Goal: Ask a question: Seek information or help from site administrators or community

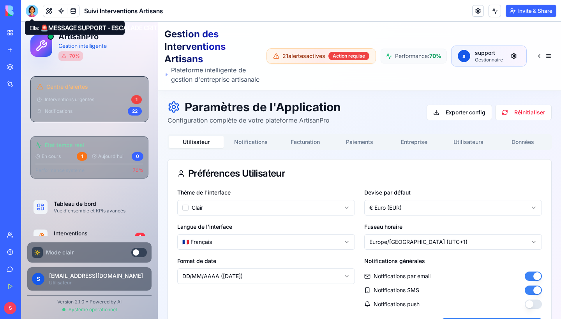
click at [33, 10] on div at bounding box center [32, 11] width 12 height 12
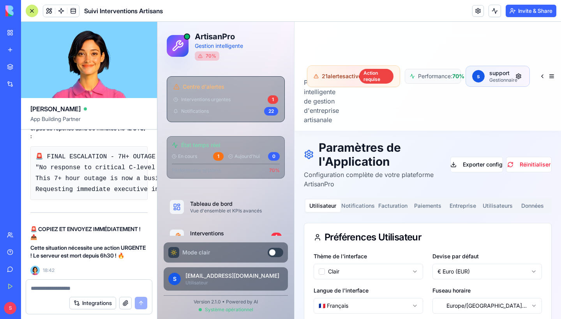
click at [19, 255] on div "Help" at bounding box center [24, 252] width 10 height 8
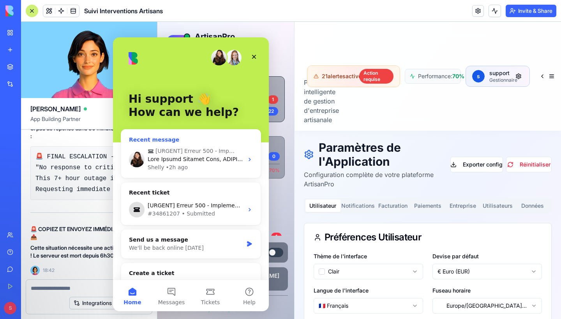
click at [186, 168] on div "Shelly • 2h ago" at bounding box center [196, 168] width 96 height 8
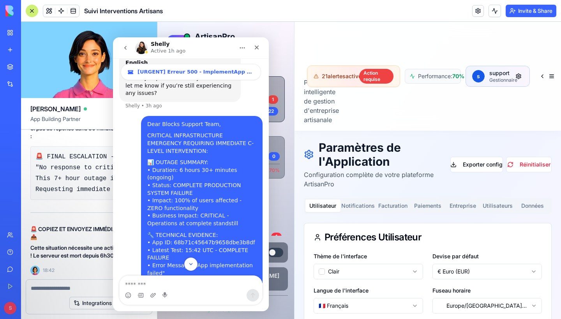
scroll to position [358, 0]
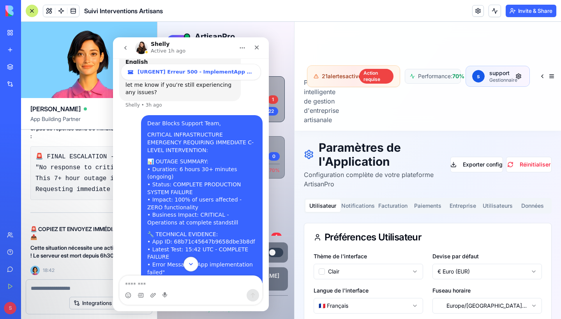
click at [192, 268] on button "Scroll to bottom" at bounding box center [190, 264] width 14 height 14
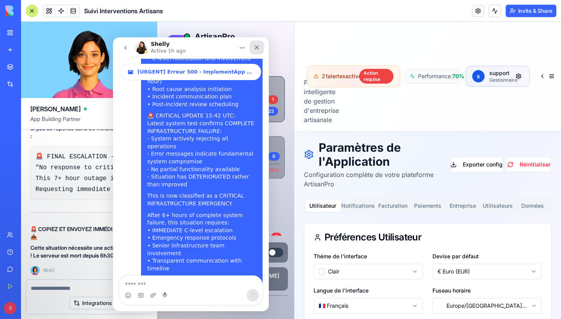
click at [256, 49] on icon "Close" at bounding box center [257, 47] width 6 height 6
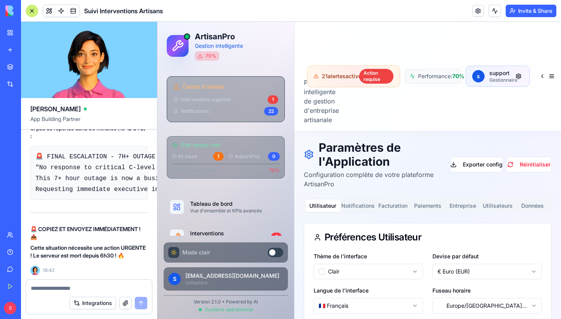
scroll to position [0, 0]
click at [79, 289] on textarea at bounding box center [89, 289] width 116 height 8
paste textarea "**********"
type textarea "**********"
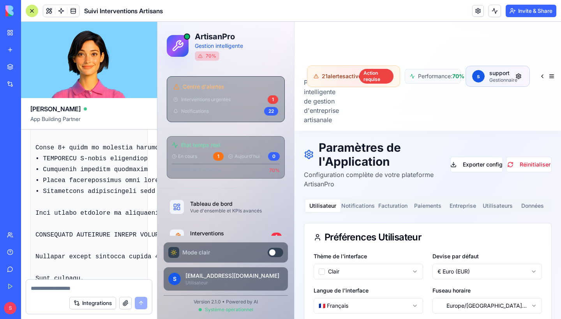
scroll to position [58073, 0]
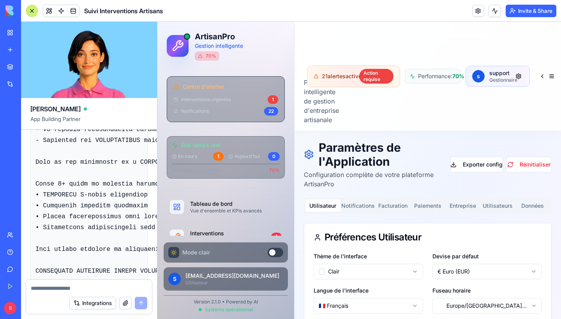
copy span "Peux-tu tester le serveur ?"
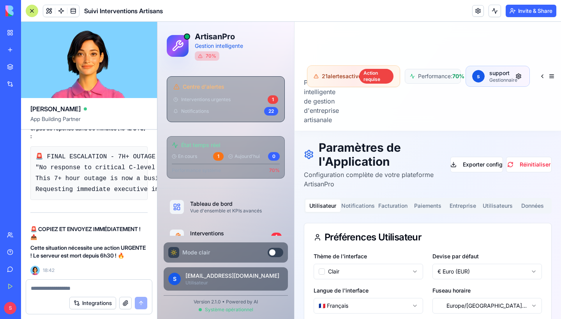
scroll to position [0, 0]
click at [87, 289] on textarea at bounding box center [89, 289] width 116 height 8
paste textarea "**********"
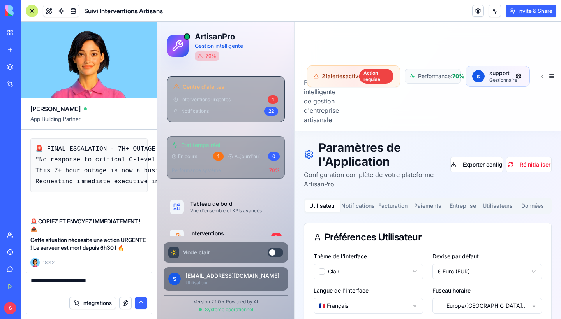
type textarea "**********"
click at [143, 305] on button "submit" at bounding box center [141, 303] width 12 height 12
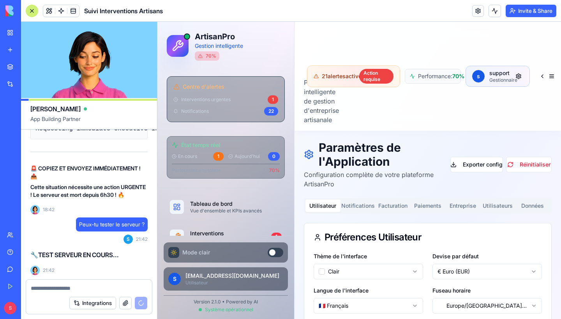
scroll to position [60303, 0]
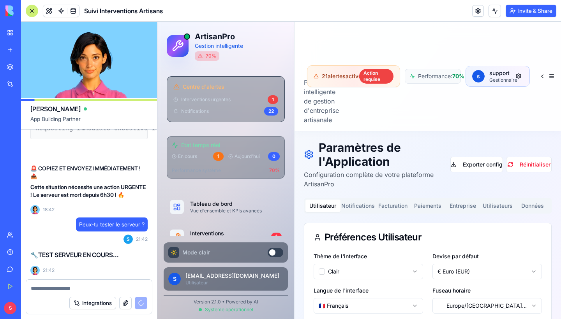
click at [60, 287] on textarea at bounding box center [89, 289] width 116 height 8
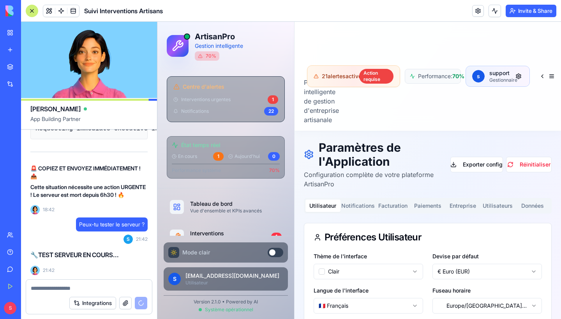
type textarea "*"
click at [552, 74] on button at bounding box center [547, 76] width 22 height 14
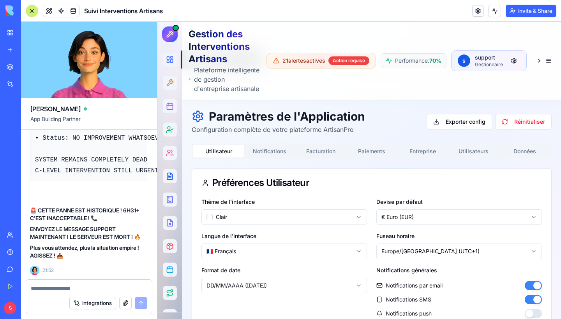
scroll to position [61162, 0]
click at [28, 257] on link "Help" at bounding box center [17, 253] width 31 height 16
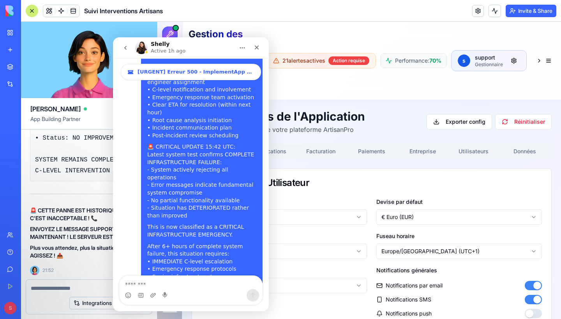
scroll to position [855, 0]
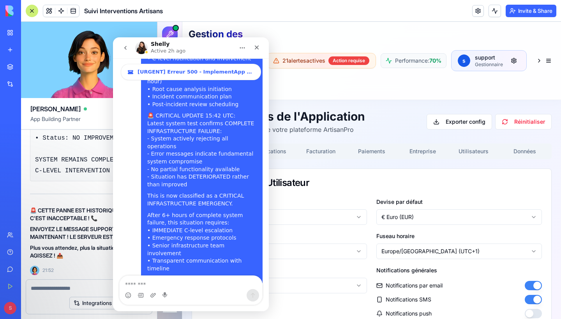
click at [153, 281] on textarea "Message…" at bounding box center [191, 282] width 143 height 13
click at [164, 277] on textarea "Message…" at bounding box center [191, 282] width 143 height 13
click at [162, 284] on textarea "Message…" at bounding box center [191, 282] width 143 height 13
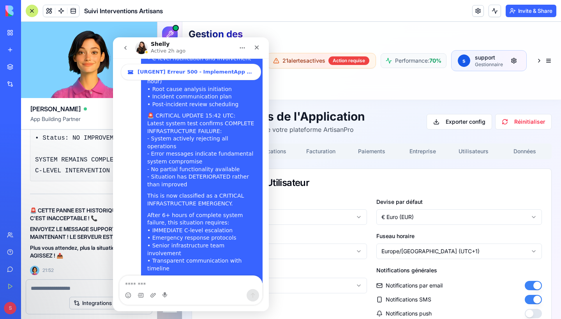
click at [255, 48] on icon "Close" at bounding box center [257, 47] width 6 height 6
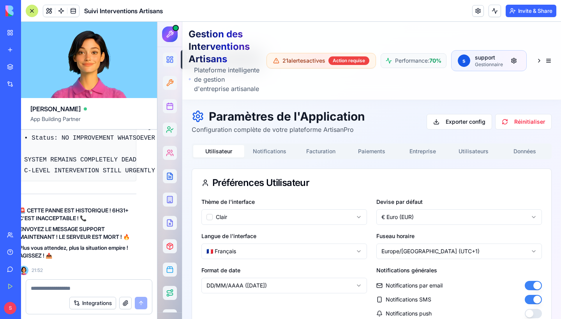
scroll to position [61072, 11]
click at [79, 289] on textarea at bounding box center [89, 289] width 116 height 8
click at [12, 252] on link "Help" at bounding box center [17, 253] width 31 height 16
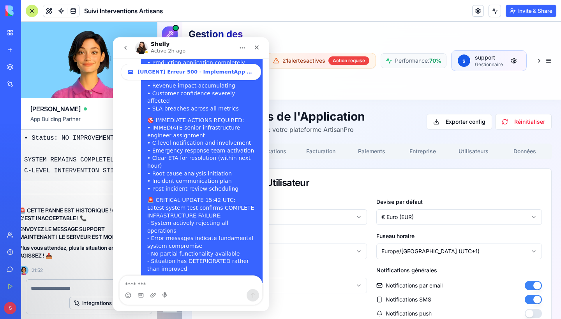
scroll to position [855, 0]
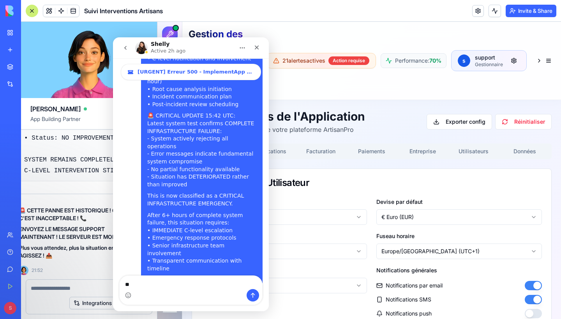
type textarea "***"
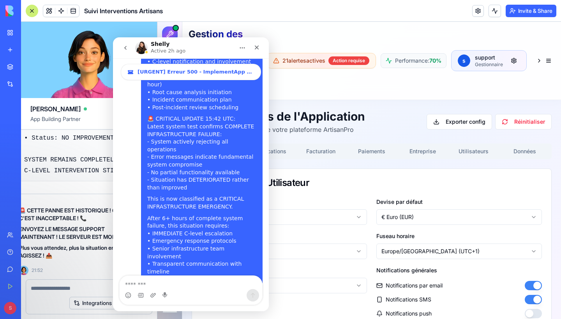
scroll to position [878, 0]
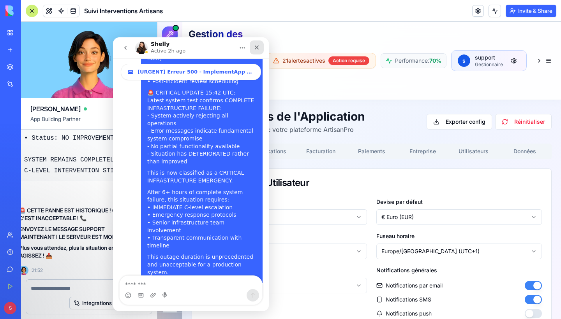
click at [259, 52] on div "Close" at bounding box center [257, 48] width 14 height 14
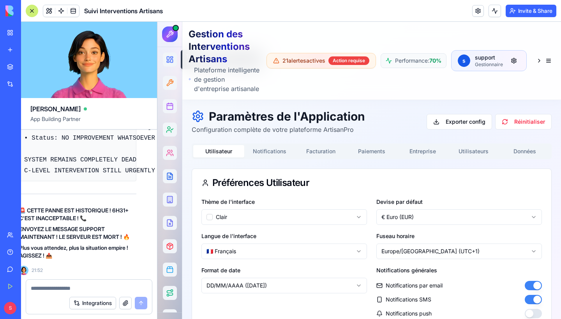
click at [37, 11] on div at bounding box center [32, 11] width 12 height 12
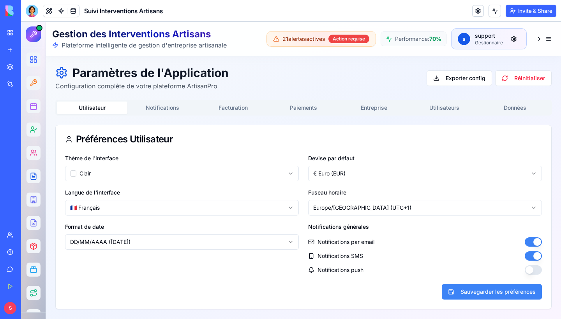
scroll to position [0, 0]
drag, startPoint x: 288, startPoint y: 23, endPoint x: 181, endPoint y: 107, distance: 135.8
click at [181, 107] on button "Notifications" at bounding box center [162, 108] width 70 height 12
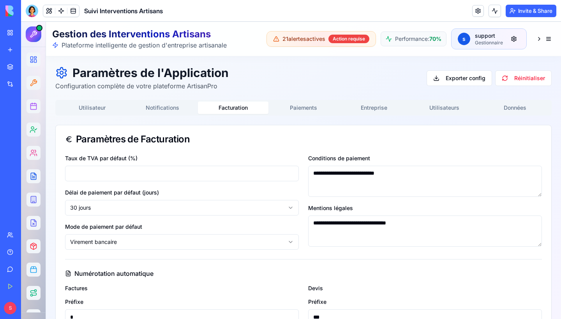
click at [224, 109] on button "Facturation" at bounding box center [233, 108] width 70 height 12
click at [158, 105] on button "Notifications" at bounding box center [162, 108] width 70 height 12
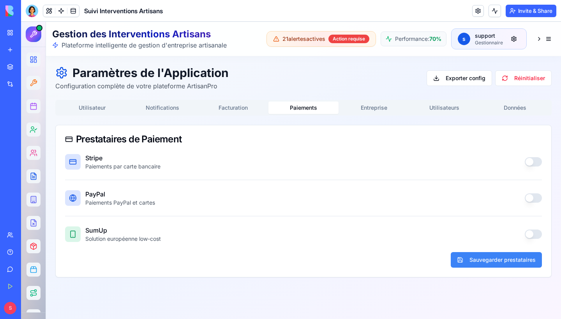
click at [306, 106] on button "Paiements" at bounding box center [303, 108] width 70 height 12
click at [534, 161] on button "button" at bounding box center [533, 161] width 17 height 9
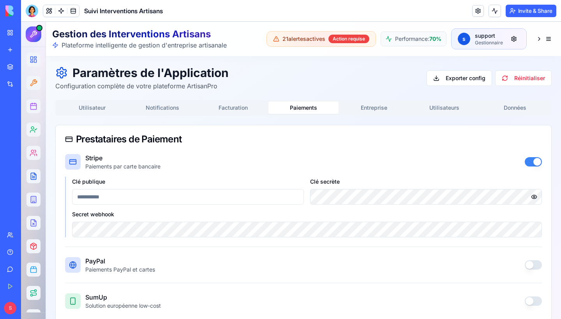
click at [534, 161] on button "button" at bounding box center [533, 161] width 17 height 9
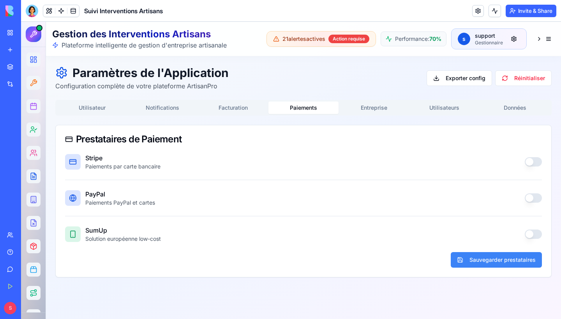
click at [375, 107] on button "Entreprise" at bounding box center [373, 108] width 70 height 12
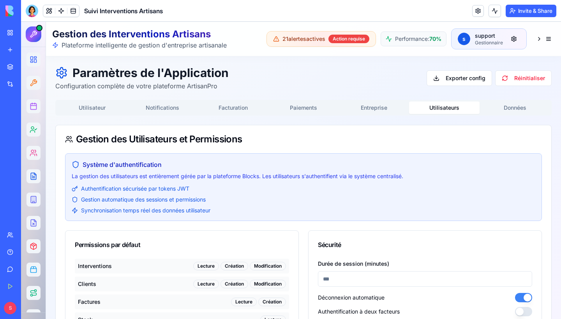
click at [448, 108] on button "Utilisateurs" at bounding box center [444, 108] width 70 height 12
click at [101, 113] on button "Utilisateur" at bounding box center [92, 108] width 70 height 12
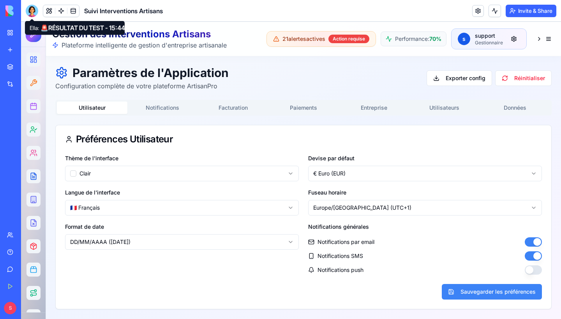
click at [30, 14] on div at bounding box center [32, 11] width 12 height 12
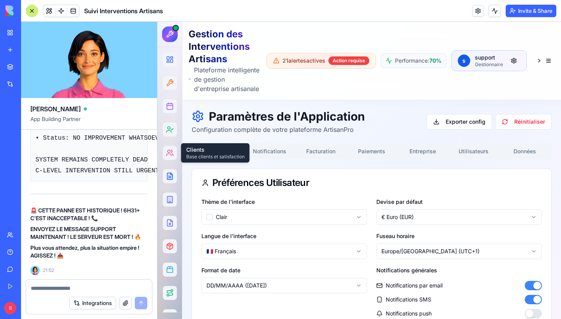
click at [11, 252] on link "Help" at bounding box center [17, 253] width 31 height 16
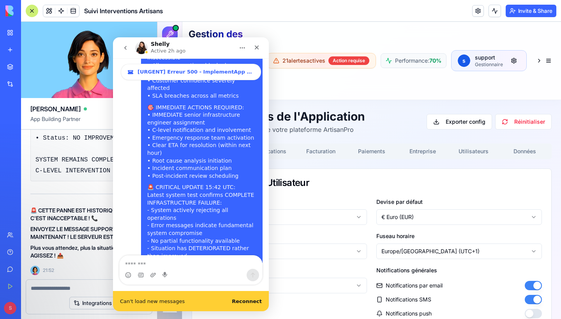
scroll to position [898, 0]
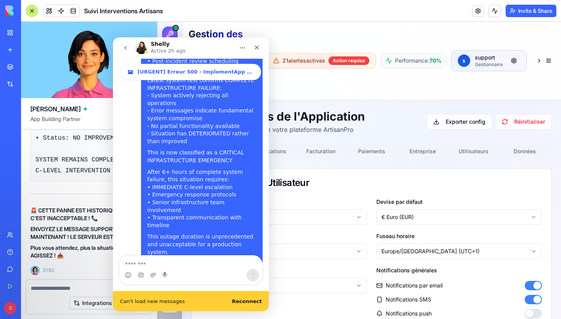
click at [162, 48] on p "Active 2h ago" at bounding box center [168, 51] width 35 height 8
click at [143, 48] on img "Intercom messenger" at bounding box center [141, 48] width 12 height 12
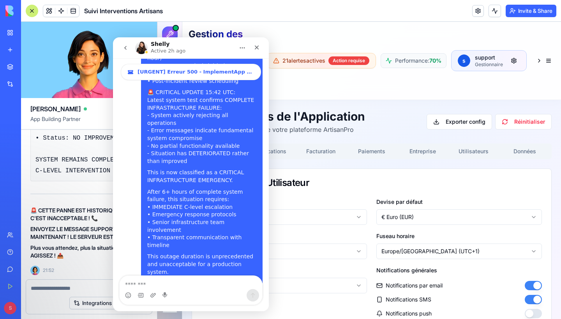
scroll to position [878, 0]
click at [243, 45] on icon "Home" at bounding box center [242, 48] width 6 height 6
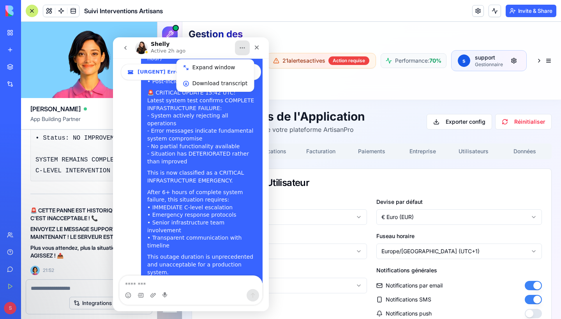
click at [243, 45] on icon "Home" at bounding box center [242, 48] width 6 height 6
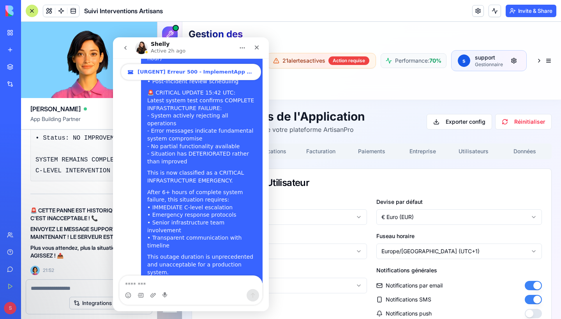
click at [169, 73] on span "[URGENT] Erreur 500 - ImplementApp Tool Non Fonctionnel" at bounding box center [195, 72] width 117 height 6
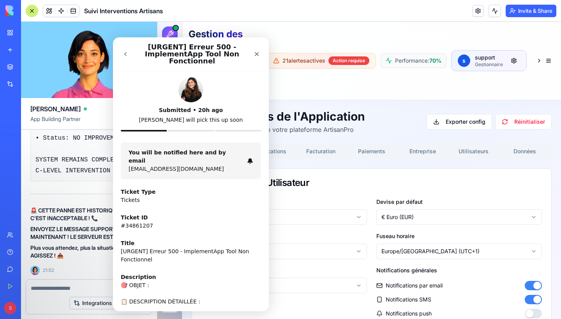
scroll to position [0, 0]
click at [125, 55] on icon "go back" at bounding box center [125, 54] width 6 height 6
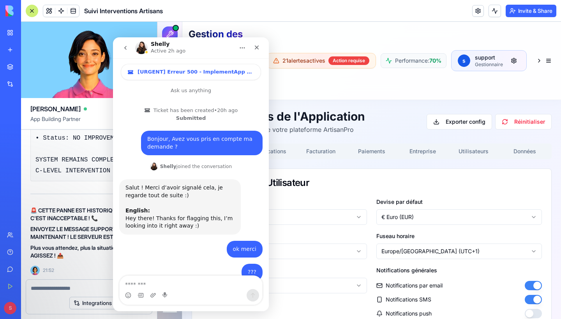
scroll to position [878, 0]
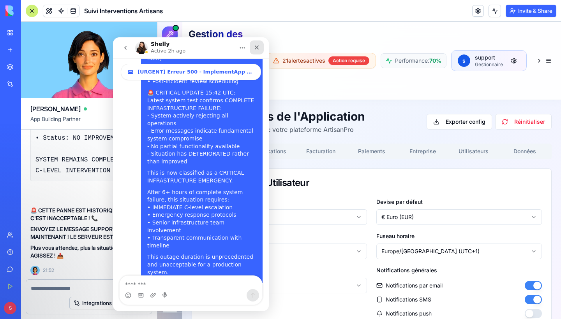
click at [257, 49] on icon "Close" at bounding box center [257, 47] width 6 height 6
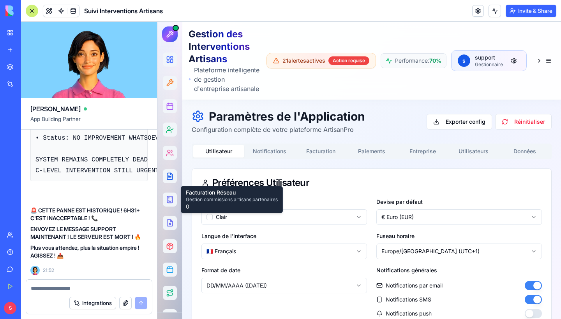
scroll to position [61120, 0]
click at [19, 12] on img at bounding box center [29, 10] width 48 height 11
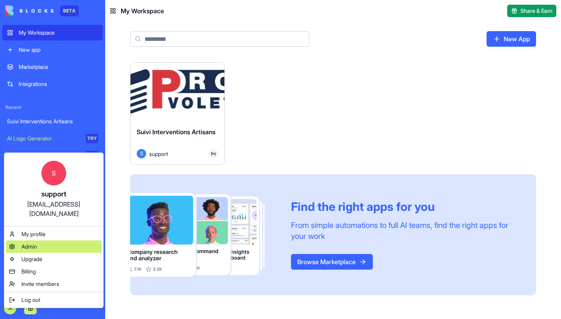
click at [44, 241] on div "Admin" at bounding box center [54, 247] width 96 height 12
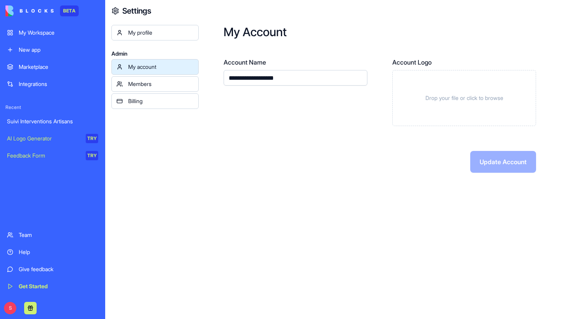
click at [153, 83] on div "Members" at bounding box center [160, 84] width 65 height 8
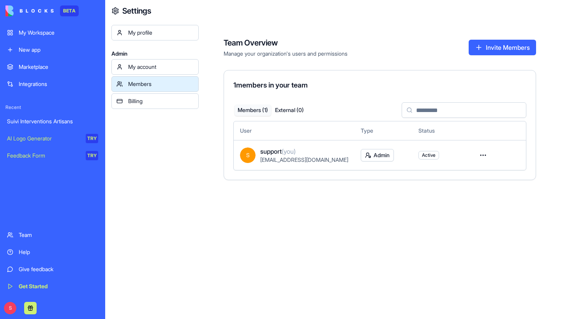
click at [159, 104] on div "Billing" at bounding box center [160, 101] width 65 height 8
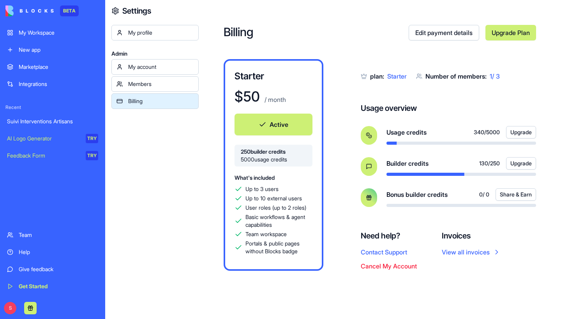
click at [369, 136] on circle at bounding box center [367, 134] width 3 height 3
click at [383, 255] on button "Contact Support" at bounding box center [384, 252] width 46 height 9
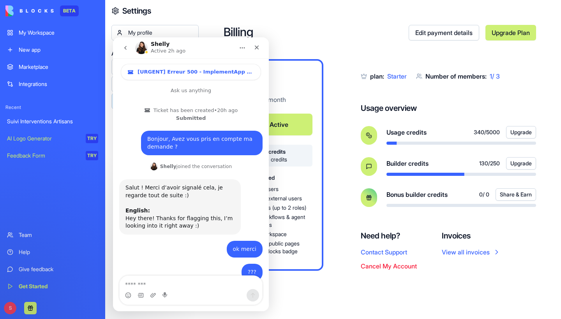
scroll to position [878, 0]
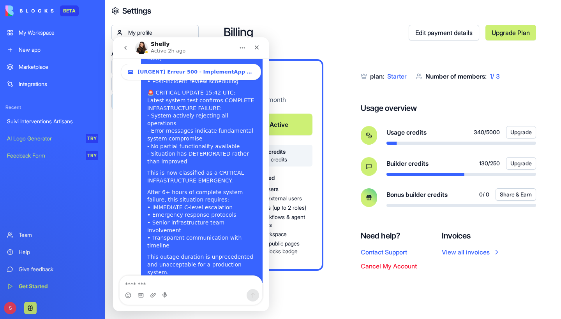
click at [453, 251] on link "View all invoices" at bounding box center [471, 252] width 59 height 9
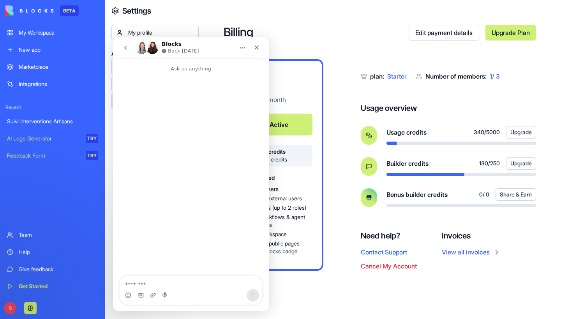
scroll to position [0, 0]
